Goal: Use online tool/utility: Use online tool/utility

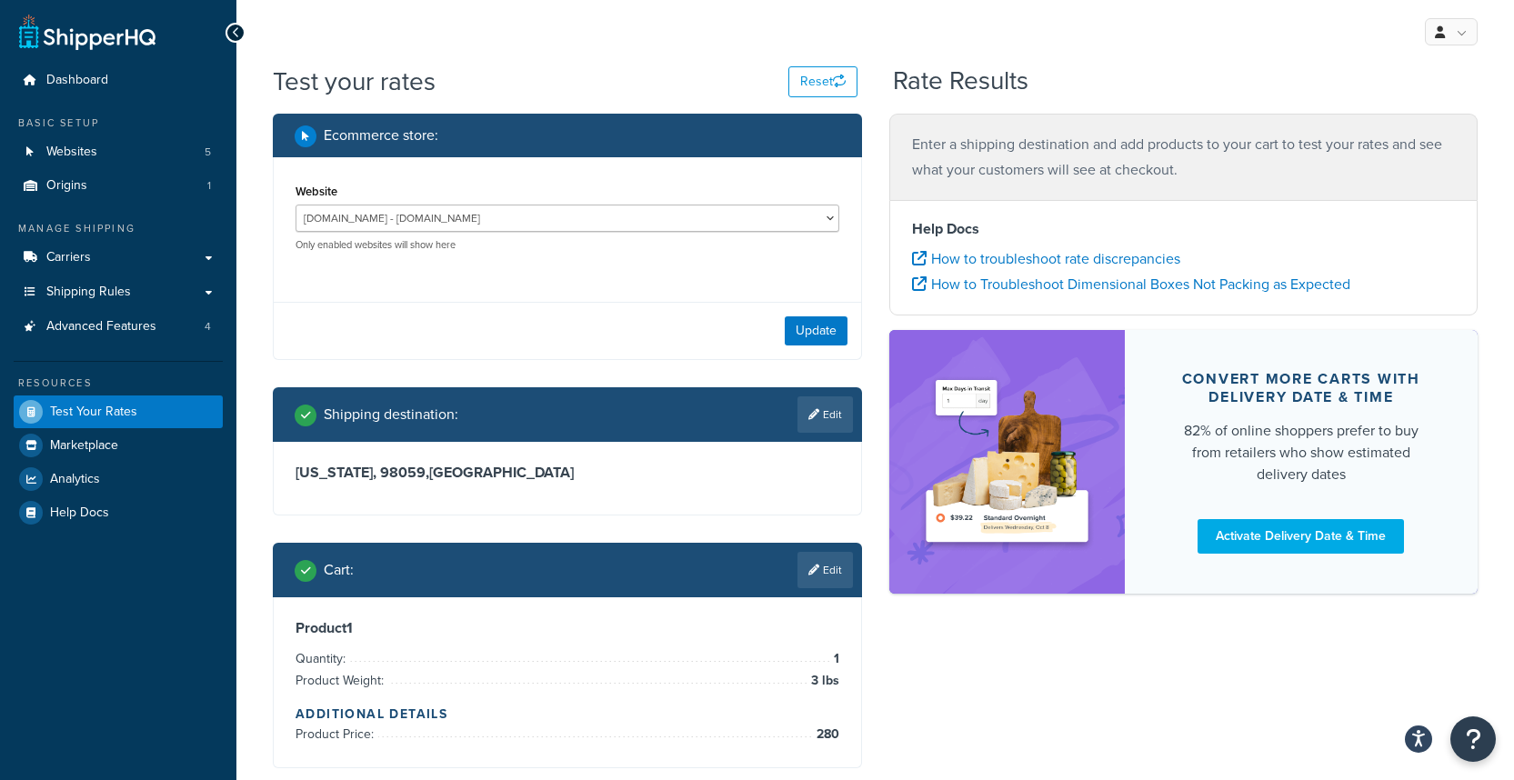
select select "0a6dd13a85de983de85292bb80eb6f6d"
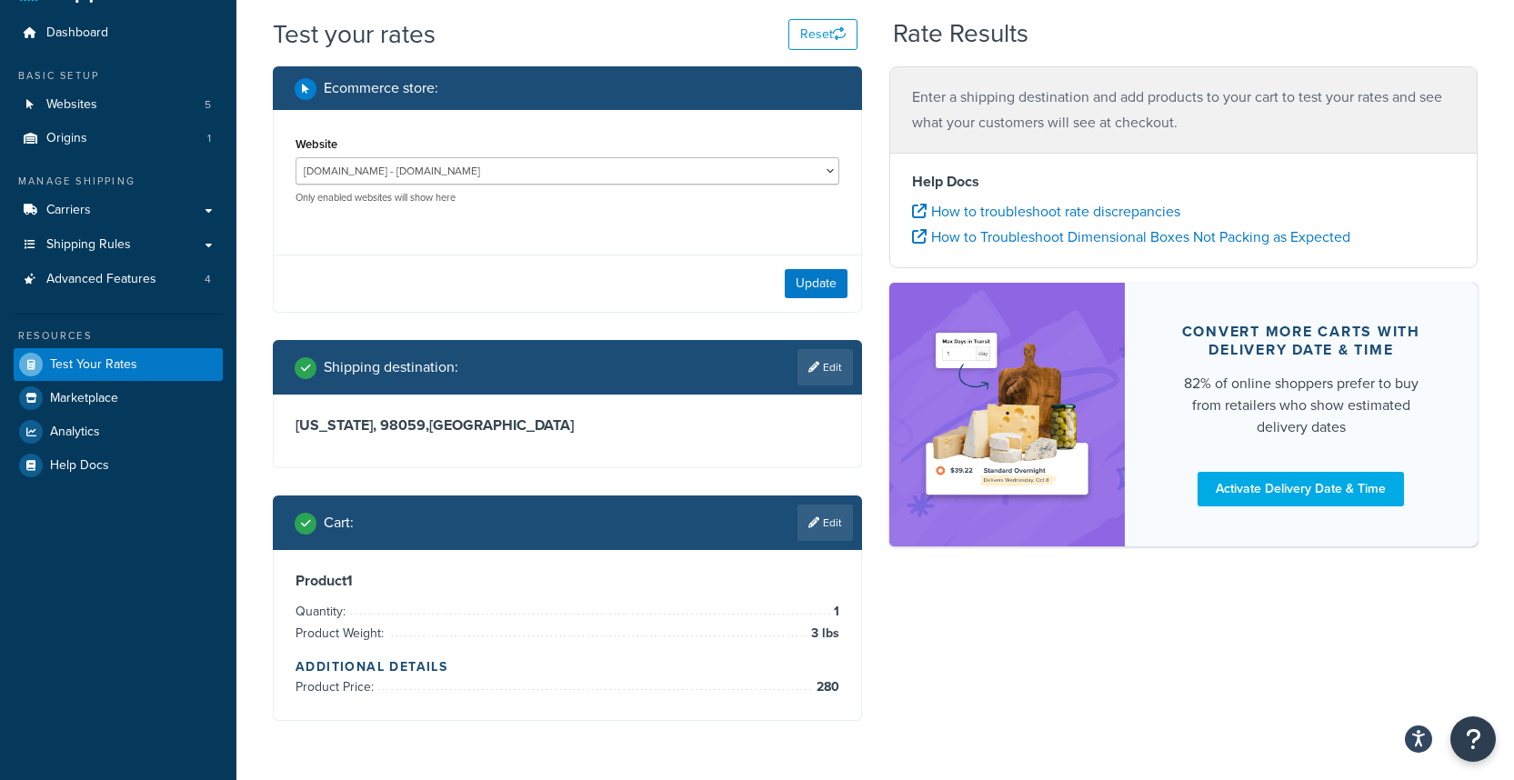
scroll to position [105, 0]
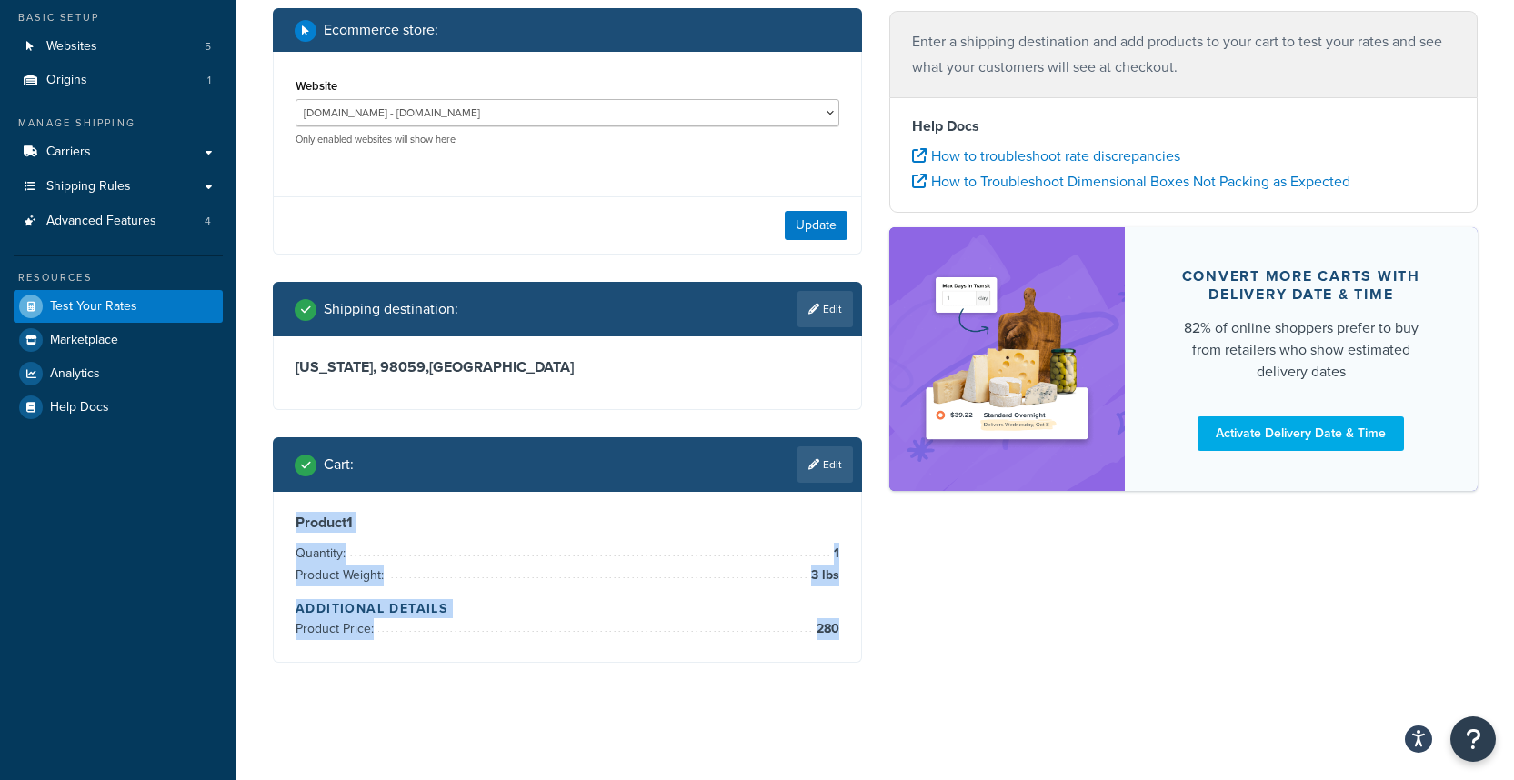
drag, startPoint x: 284, startPoint y: 519, endPoint x: 837, endPoint y: 633, distance: 565.3
click at [837, 633] on div "Product 1 Quantity: 1 Product Weight: 3 lbs Additional Details Product Price: 2…" at bounding box center [567, 577] width 587 height 170
click at [837, 633] on span "280" at bounding box center [825, 629] width 27 height 22
drag, startPoint x: 839, startPoint y: 630, endPoint x: 281, endPoint y: 526, distance: 567.8
click at [281, 526] on div "Product 1 Quantity: 1 Product Weight: 3 lbs Additional Details Product Price: 2…" at bounding box center [567, 577] width 587 height 170
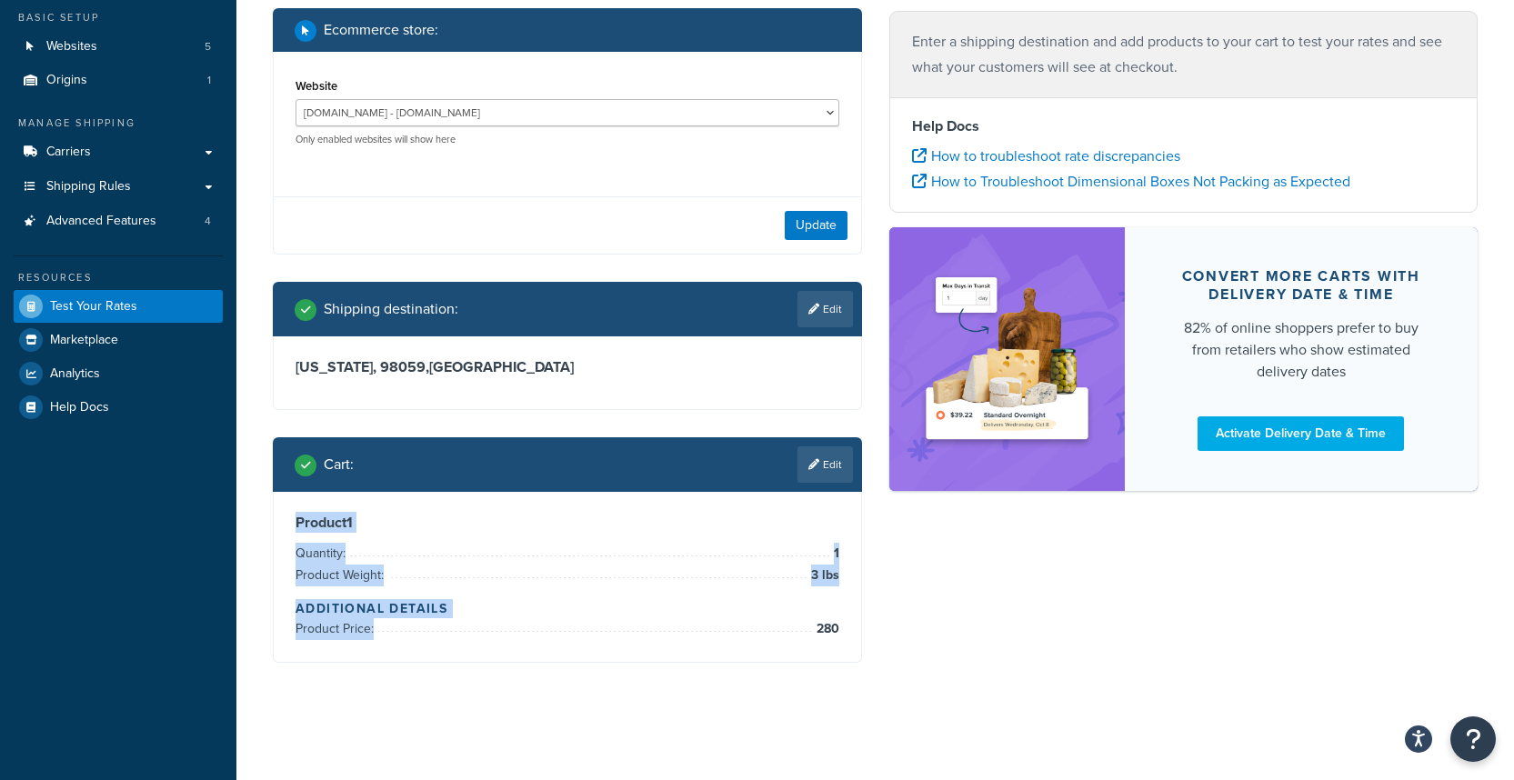
copy div "Product 1 Quantity: 1 Product Weight: 3 lbs Additional Details Product Price:"
click at [908, 665] on div "Ecommerce store : Website Development - [URL][DOMAIN_NAME] [DOMAIN_NAME] - [DOM…" at bounding box center [875, 348] width 1232 height 681
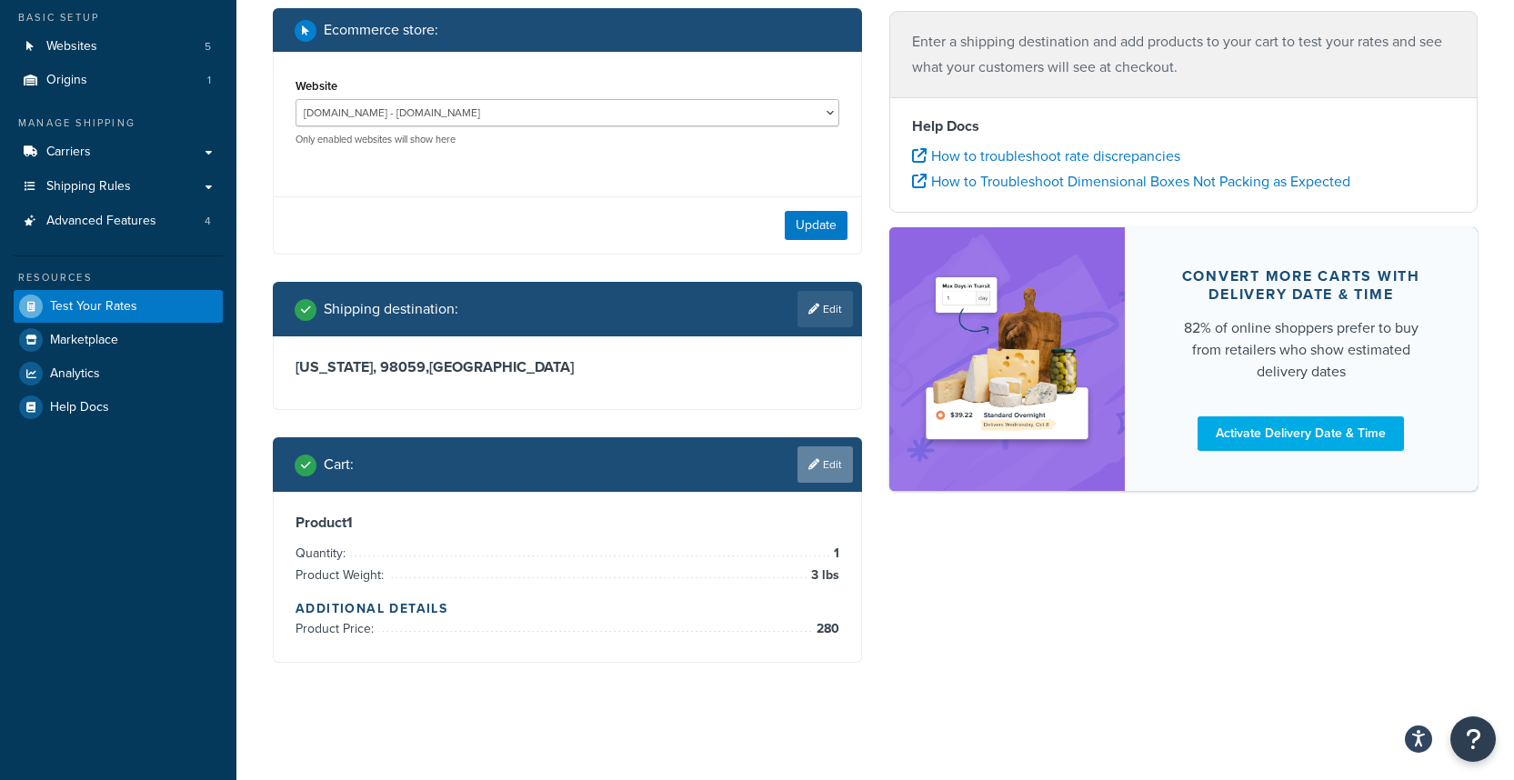
click at [822, 477] on link "Edit" at bounding box center [824, 464] width 55 height 36
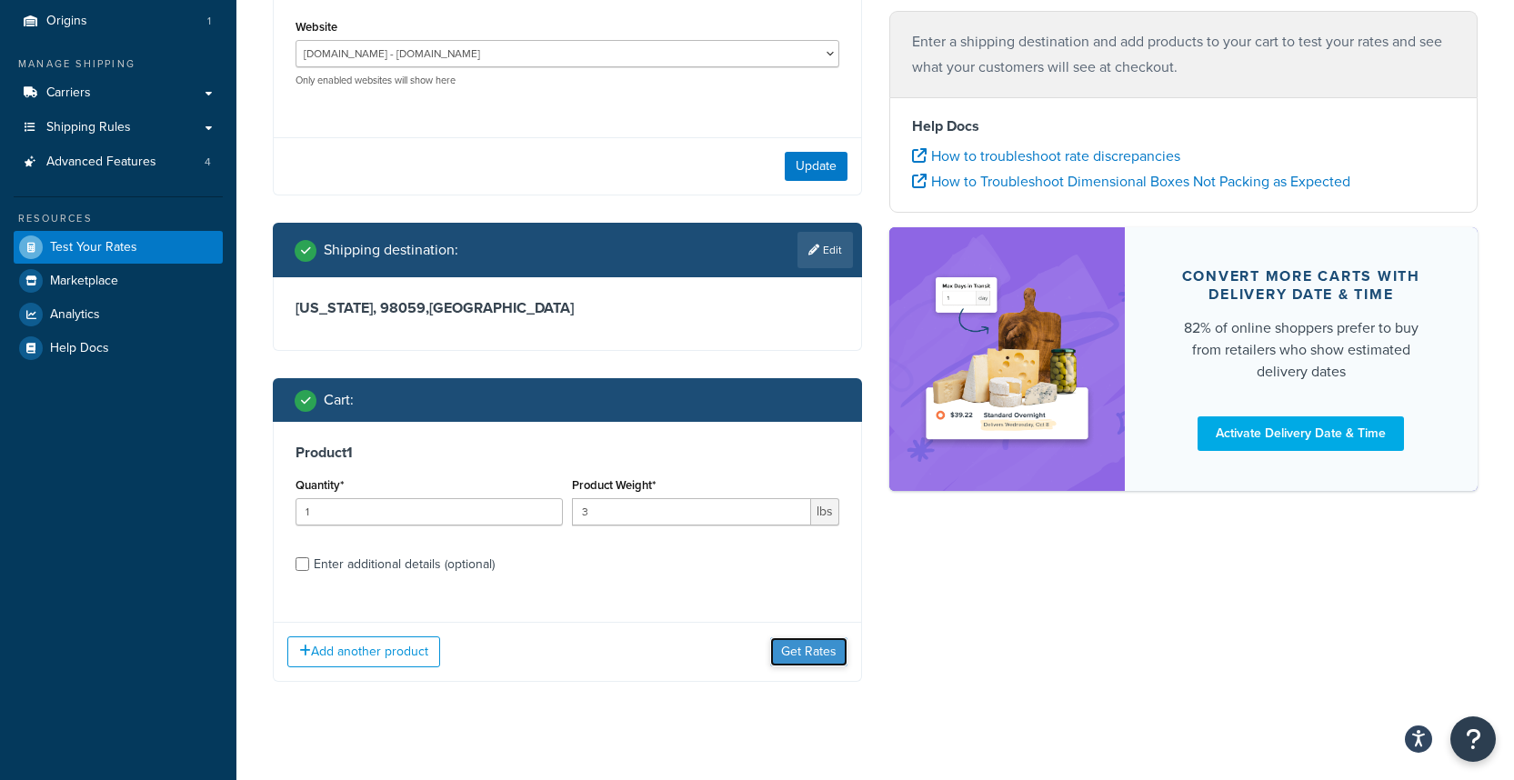
click at [821, 655] on button "Get Rates" at bounding box center [808, 651] width 77 height 29
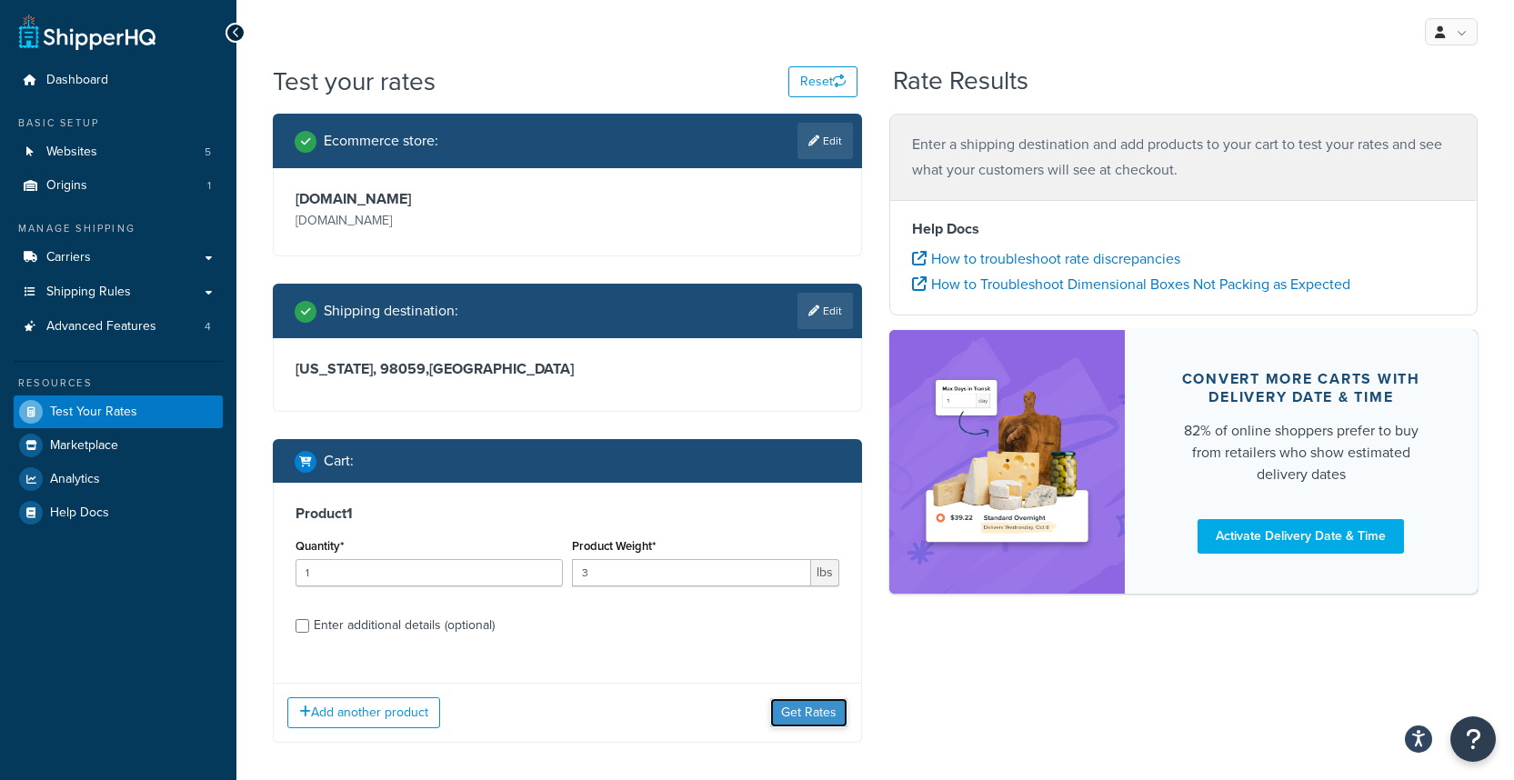
click at [807, 725] on button "Get Rates" at bounding box center [808, 712] width 77 height 29
